Goal: Go to known website: Access a specific website the user already knows

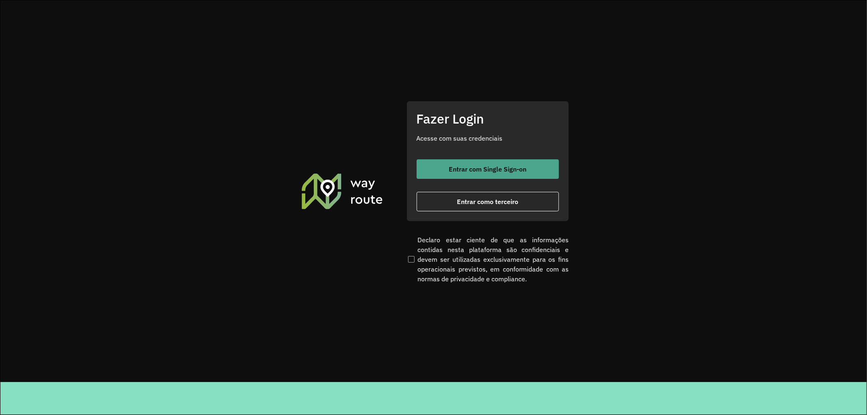
click at [488, 175] on button "Entrar com Single Sign-on" at bounding box center [488, 169] width 142 height 20
